Goal: Find specific page/section: Find specific page/section

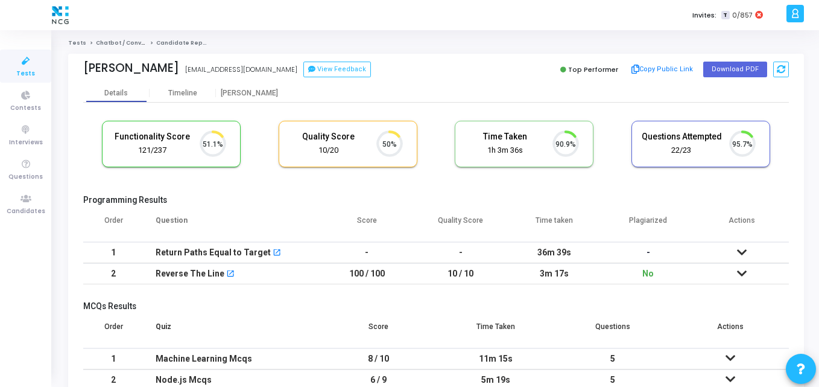
scroll to position [25, 31]
click at [21, 193] on icon at bounding box center [25, 198] width 25 height 15
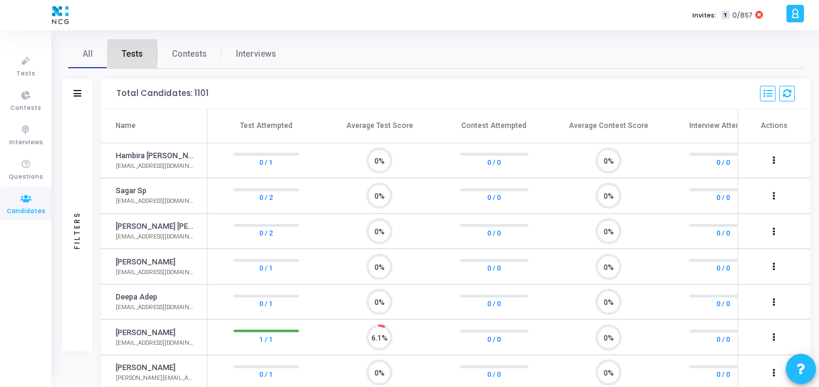
click at [126, 61] on link "Tests" at bounding box center [132, 53] width 50 height 29
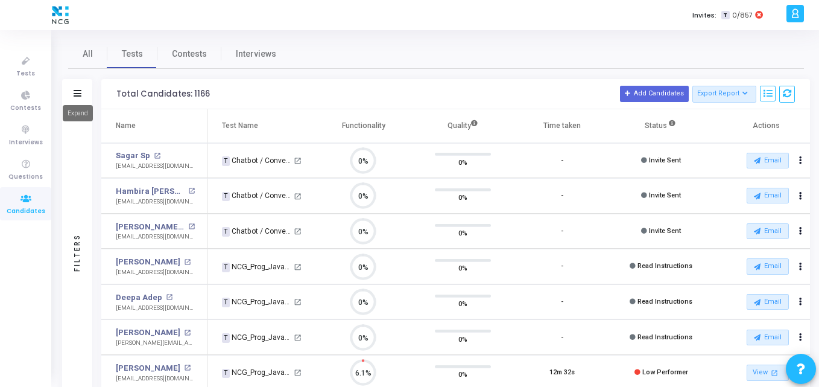
click at [74, 95] on icon at bounding box center [78, 93] width 8 height 7
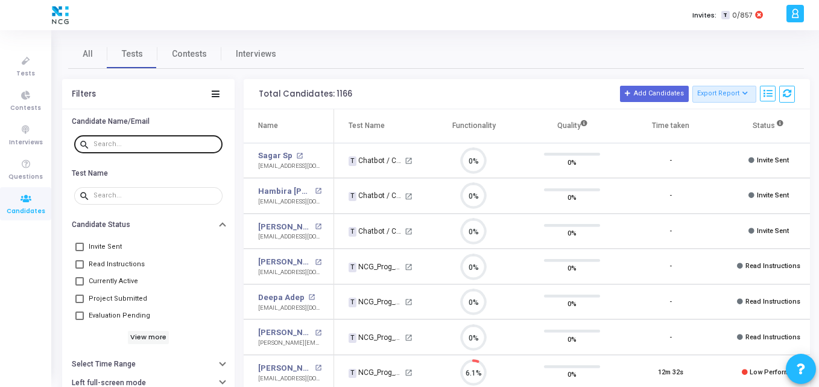
drag, startPoint x: 129, startPoint y: 148, endPoint x: 113, endPoint y: 148, distance: 15.7
click at [113, 148] on div at bounding box center [156, 143] width 124 height 19
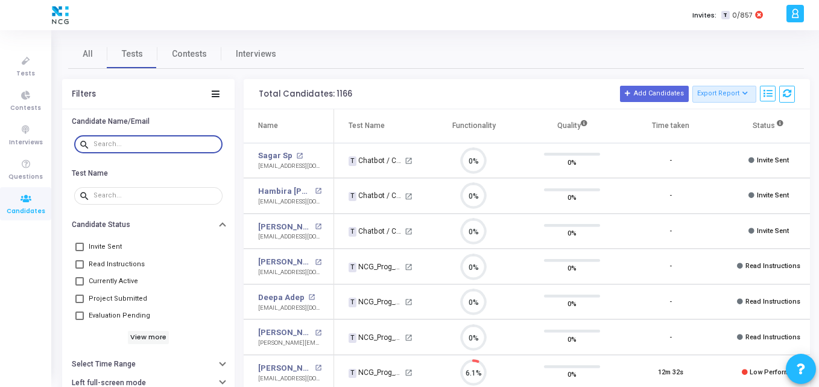
paste input "[EMAIL_ADDRESS][DOMAIN_NAME]"
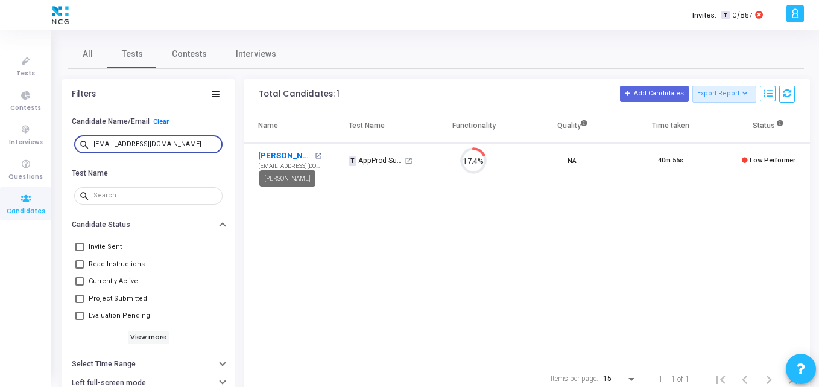
type input "[EMAIL_ADDRESS][DOMAIN_NAME]"
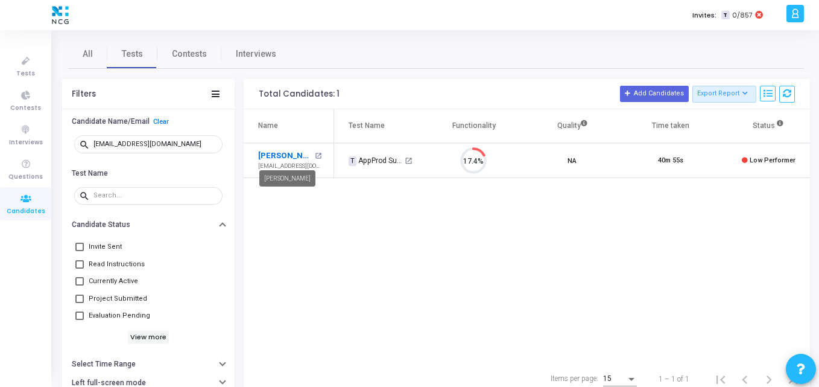
click at [284, 159] on link "[PERSON_NAME]" at bounding box center [285, 156] width 54 height 12
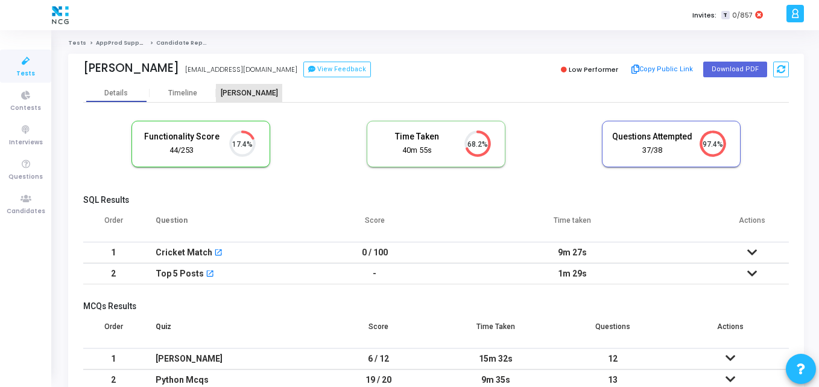
click at [243, 90] on div "[PERSON_NAME]" at bounding box center [249, 93] width 66 height 9
